Goal: Find specific page/section

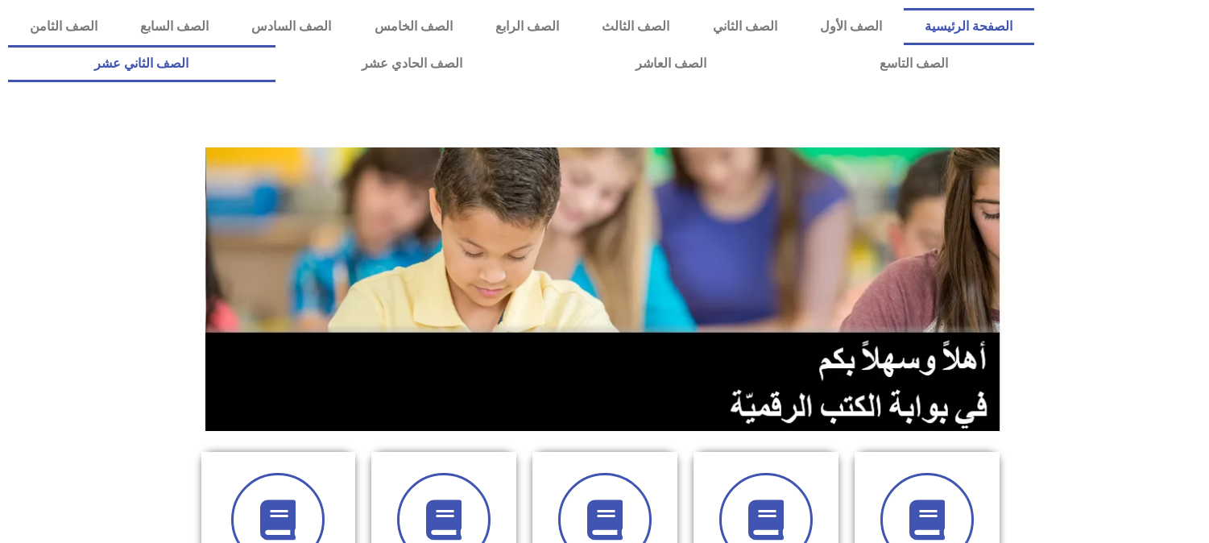
click at [276, 66] on link "الصف الثاني عشر" at bounding box center [142, 63] width 268 height 37
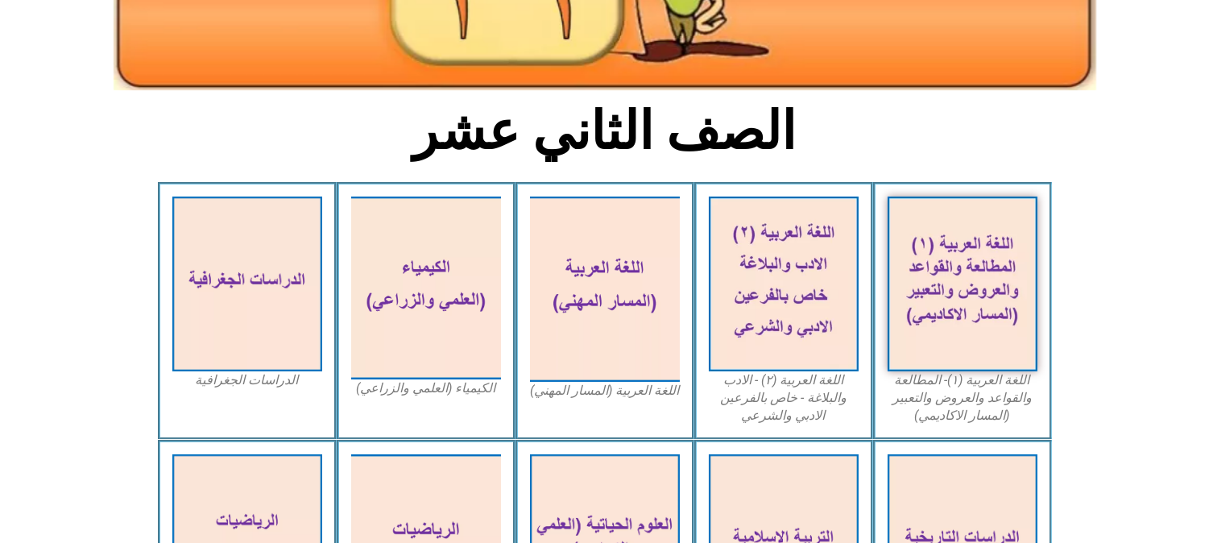
scroll to position [322, 0]
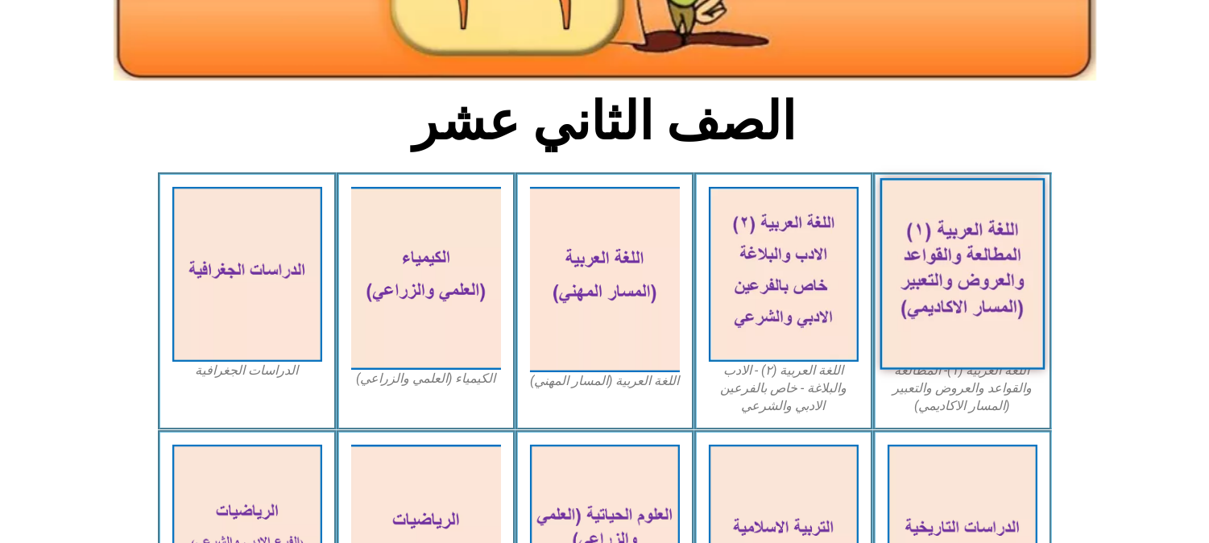
click at [935, 234] on img at bounding box center [962, 274] width 165 height 192
